Goal: Task Accomplishment & Management: Use online tool/utility

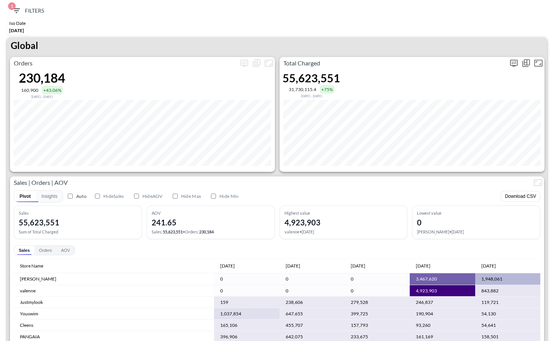
click at [512, 65] on icon "more" at bounding box center [514, 63] width 8 height 7
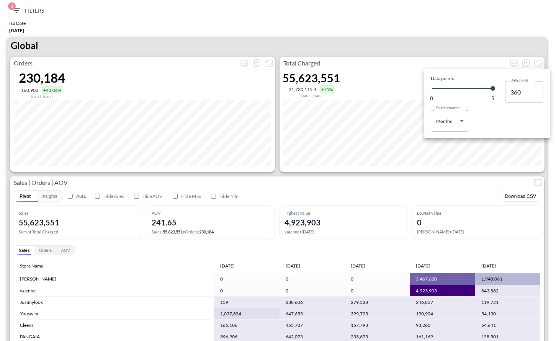
click at [455, 126] on body "BI.P.EYE, Interactive Analytics Dashboards 1 Filters Iso Date [DATE] Global Ord…" at bounding box center [278, 170] width 556 height 341
click at [444, 142] on div "Days" at bounding box center [442, 140] width 10 height 7
type input "Days"
type input "136"
click at [445, 16] on div at bounding box center [278, 170] width 556 height 341
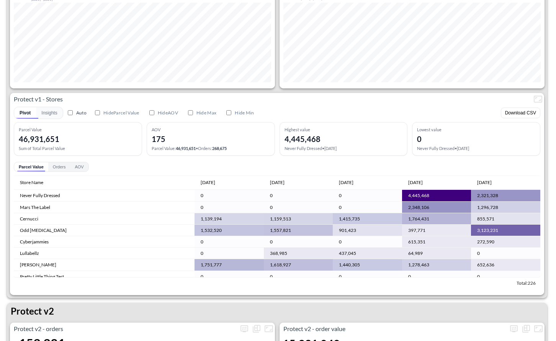
scroll to position [1327, 0]
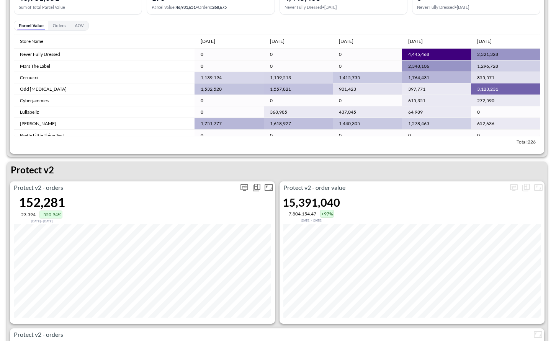
click at [243, 184] on icon "more" at bounding box center [244, 187] width 9 height 9
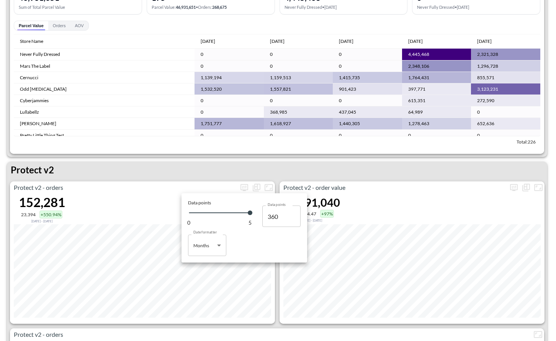
click at [202, 239] on body "BI.P.EYE, Interactive Analytics Dashboards 1 Filters Iso Date [DATE] Global Ord…" at bounding box center [278, 170] width 556 height 341
click at [218, 261] on li "Days" at bounding box center [207, 264] width 38 height 11
type input "Days"
type input "136"
click at [343, 166] on div at bounding box center [278, 170] width 556 height 341
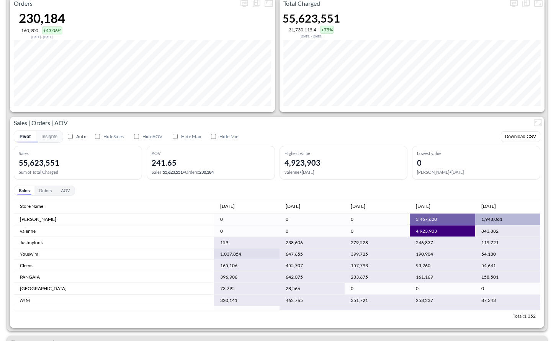
scroll to position [0, 0]
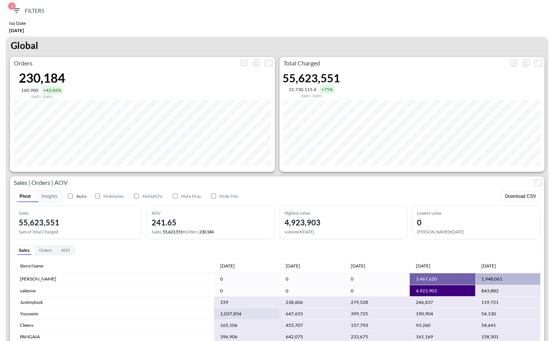
click at [16, 12] on icon "button" at bounding box center [16, 10] width 7 height 5
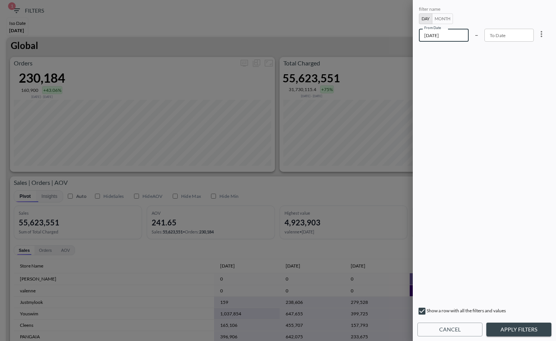
click at [460, 34] on input "[DATE]" at bounding box center [444, 35] width 50 height 13
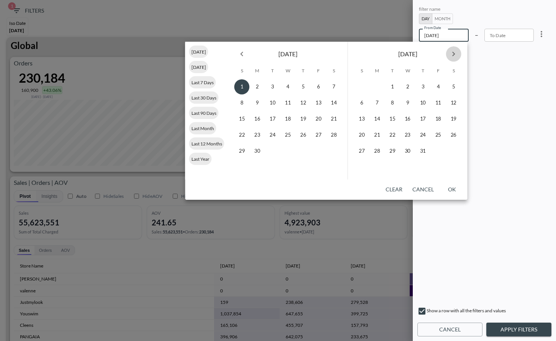
click at [450, 57] on icon "Next month" at bounding box center [453, 53] width 9 height 9
click at [388, 122] on button "14" at bounding box center [392, 118] width 15 height 15
type input "[DATE]"
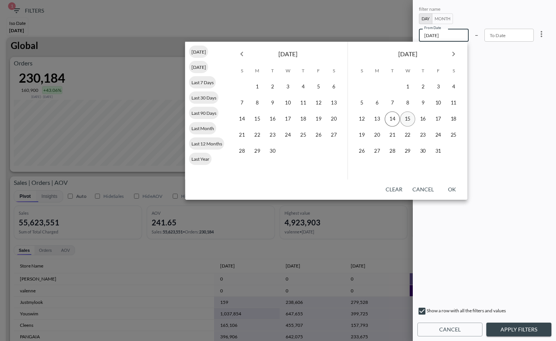
type input "YYYY-MM-DD"
click at [409, 121] on button "15" at bounding box center [407, 118] width 15 height 15
type input "[DATE]"
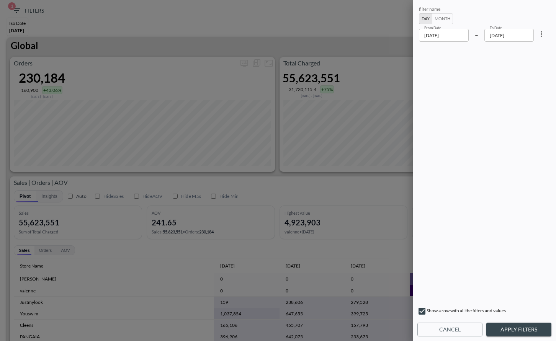
click at [515, 329] on button "Apply Filters" at bounding box center [518, 330] width 65 height 14
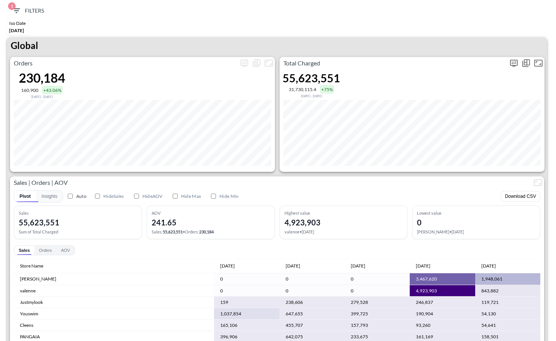
click at [511, 63] on icon "more" at bounding box center [513, 63] width 9 height 9
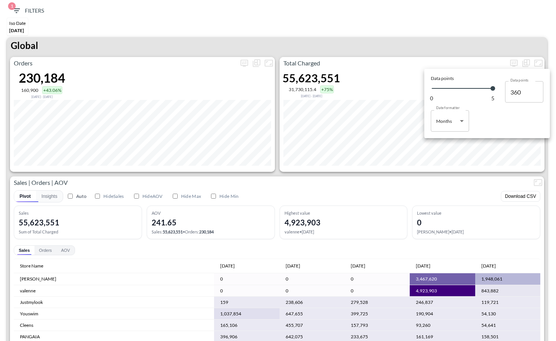
click at [461, 127] on body "BI.P.EYE, Interactive Analytics Dashboards 1 Filters Iso Date [DATE] Global Ord…" at bounding box center [278, 170] width 556 height 341
click at [449, 139] on li "Days" at bounding box center [450, 140] width 38 height 11
type input "Days"
type input "136"
click at [452, 180] on div at bounding box center [278, 170] width 556 height 341
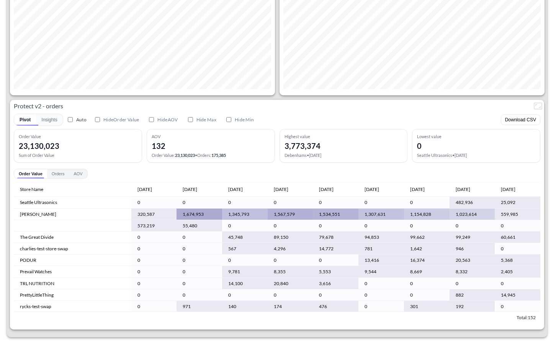
scroll to position [1558, 0]
